Goal: Communication & Community: Participate in discussion

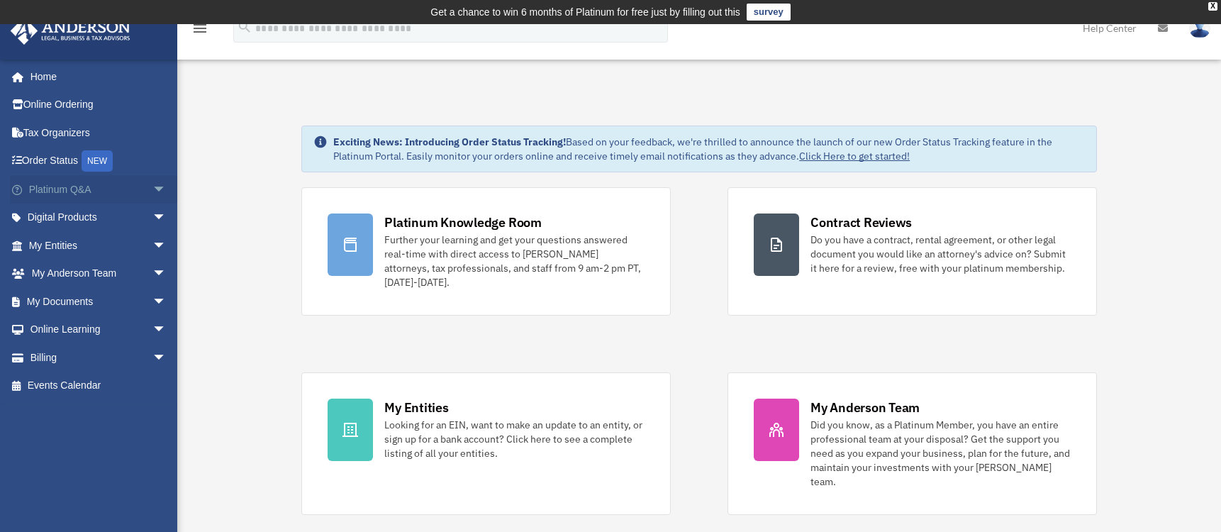
click at [122, 191] on link "Platinum Q&A arrow_drop_down" at bounding box center [99, 189] width 178 height 28
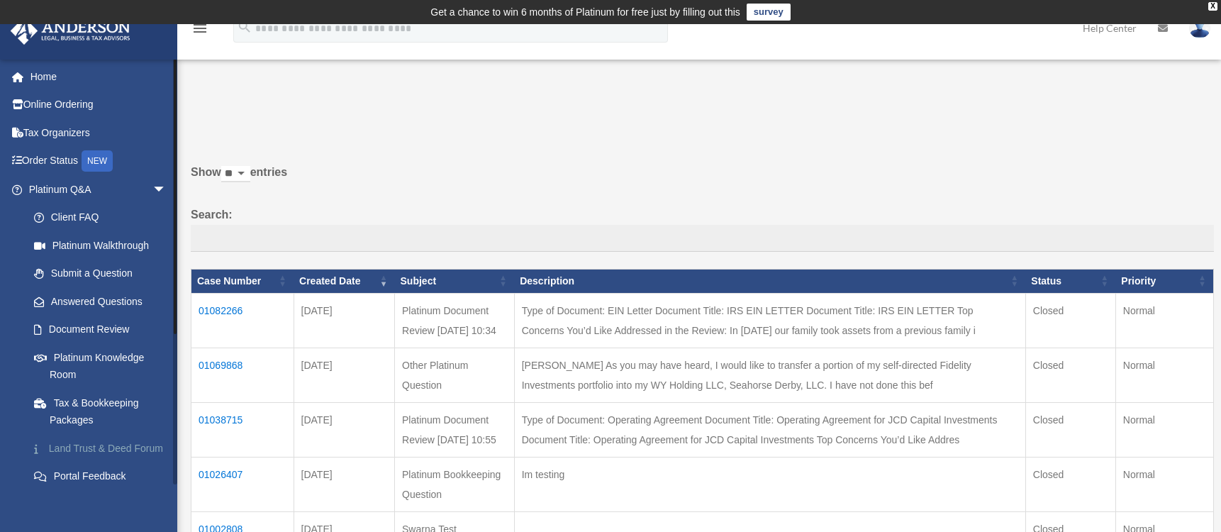
drag, startPoint x: 108, startPoint y: 448, endPoint x: 32, endPoint y: 448, distance: 75.9
click at [109, 448] on link "Land Trust & Deed Forum" at bounding box center [104, 448] width 168 height 28
